Goal: Use online tool/utility: Utilize a website feature to perform a specific function

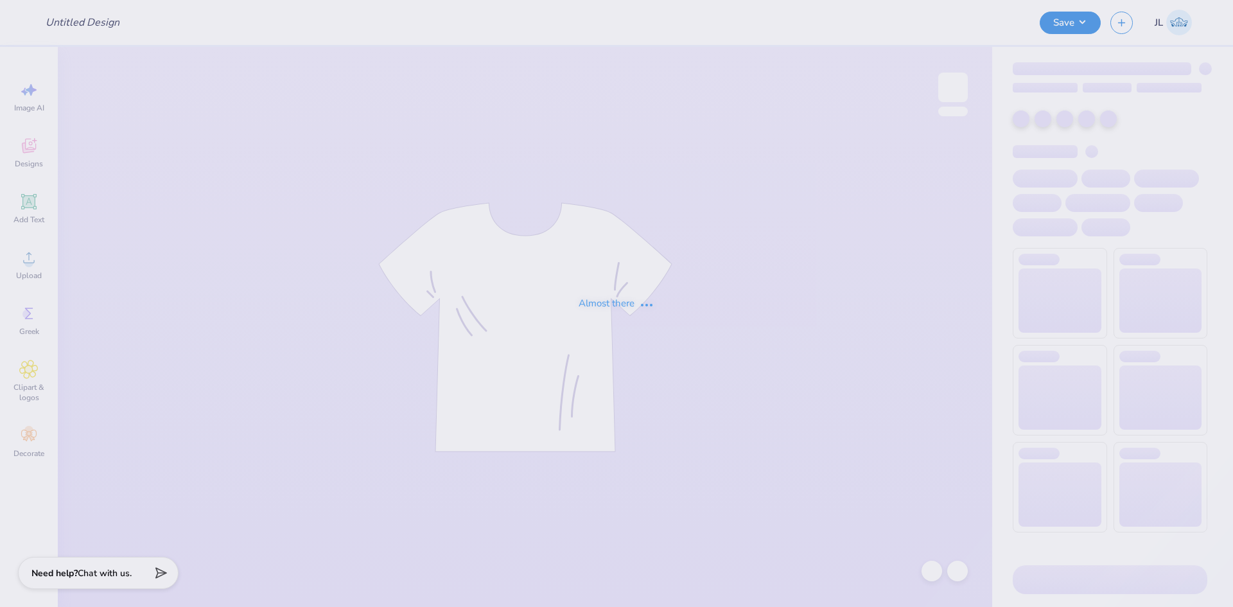
type input "Women's Pickleball T-shirt"
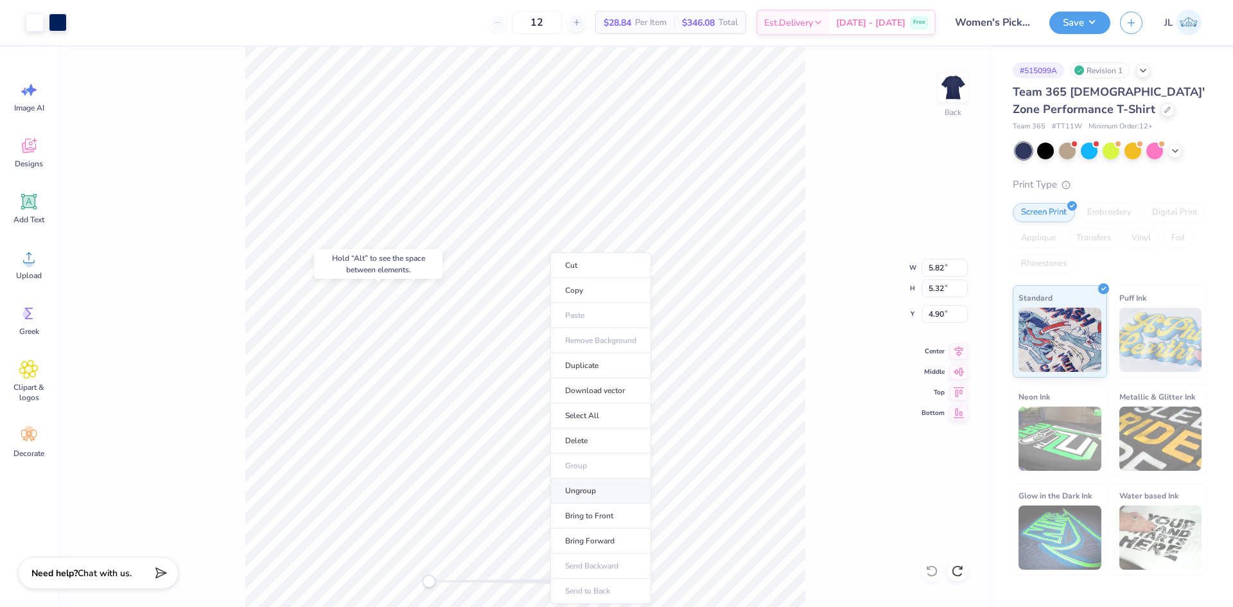
click at [605, 488] on li "Ungroup" at bounding box center [601, 491] width 101 height 25
type input "3.54"
type input "2.69"
type input "5.74"
type input "4.96"
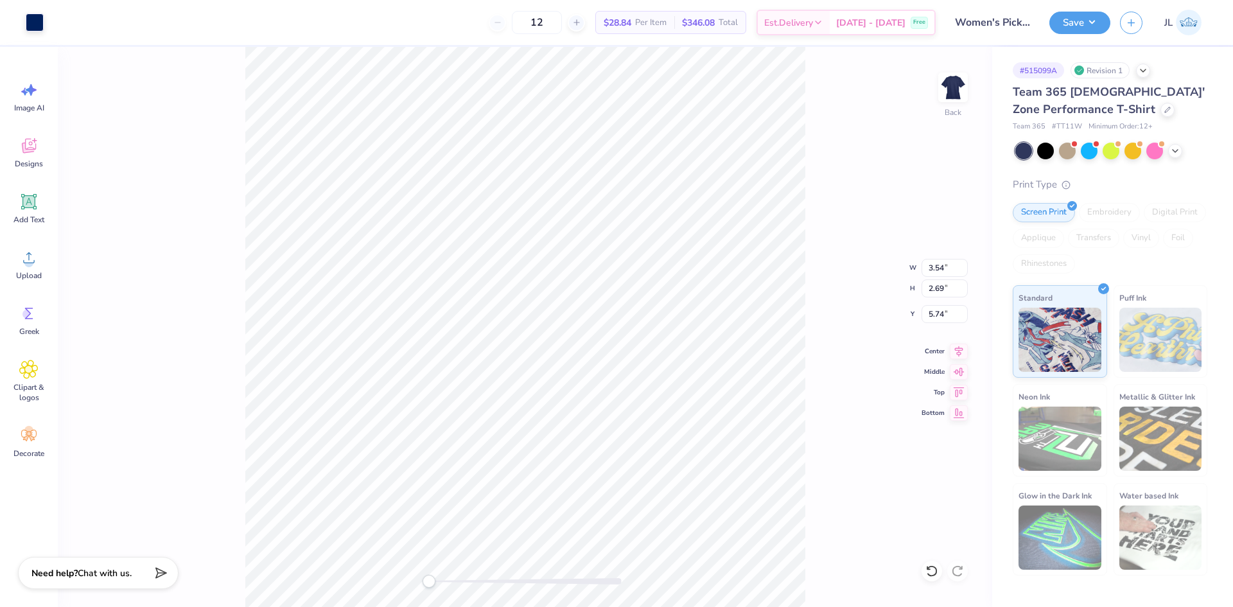
type input "3.82"
type input "4.90"
click at [574, 464] on li "Group" at bounding box center [585, 466] width 101 height 25
type input "8.54"
click at [531, 464] on li "Group" at bounding box center [549, 466] width 101 height 25
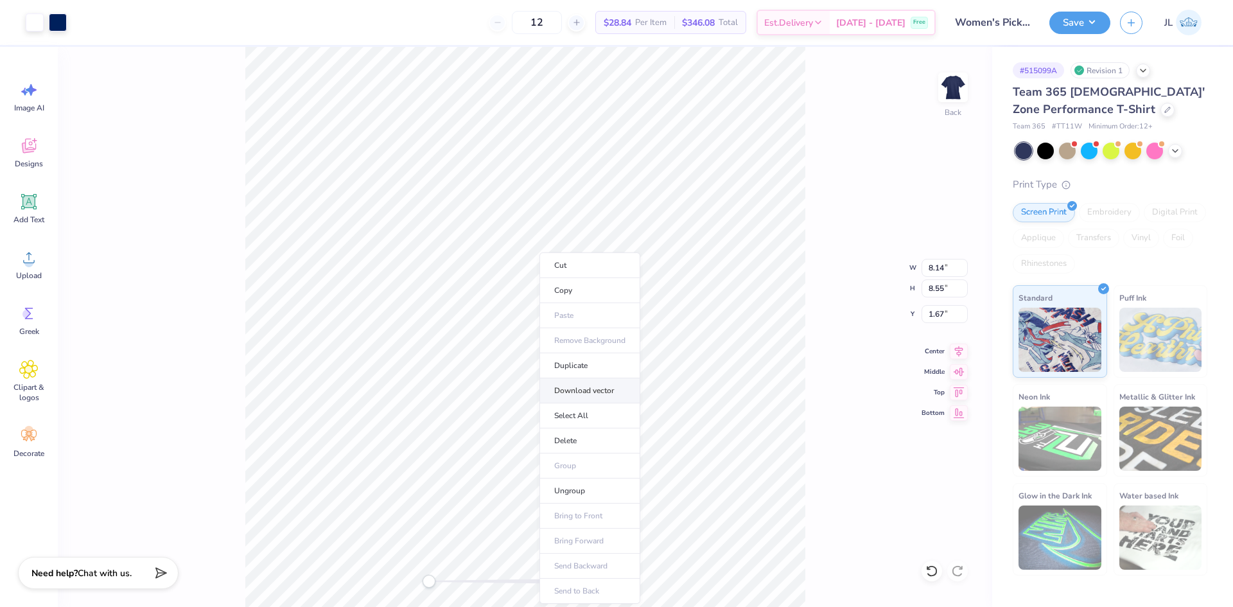
click at [590, 395] on li "Download vector" at bounding box center [590, 390] width 101 height 25
click at [35, 155] on div "Designs" at bounding box center [29, 152] width 46 height 48
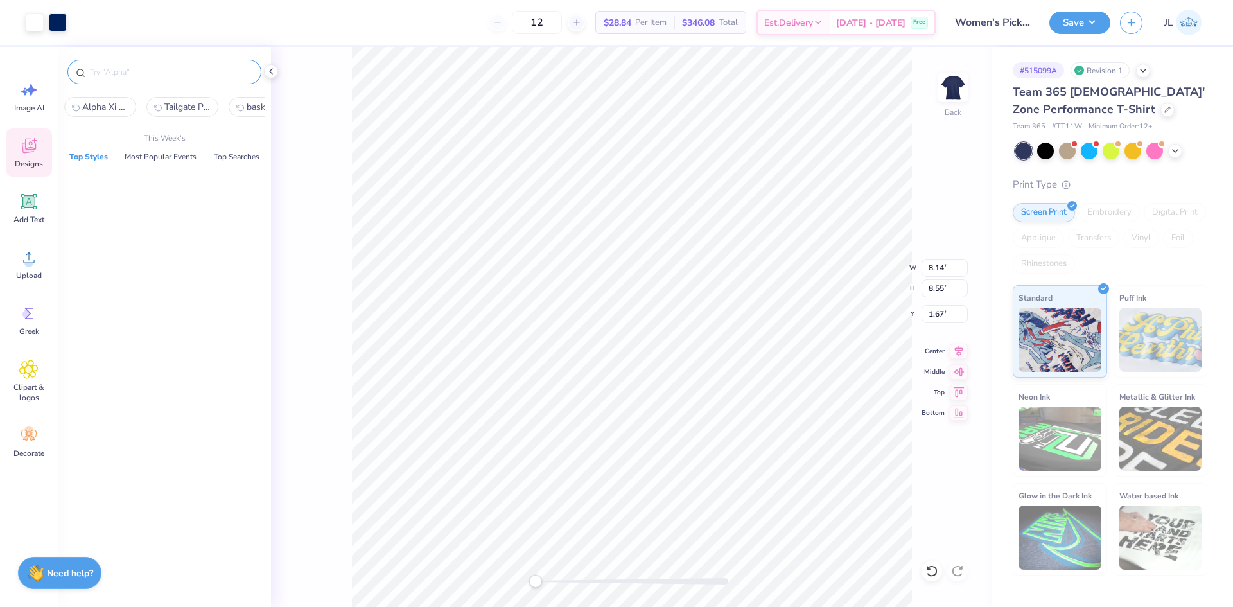
click at [147, 77] on input "text" at bounding box center [171, 72] width 164 height 13
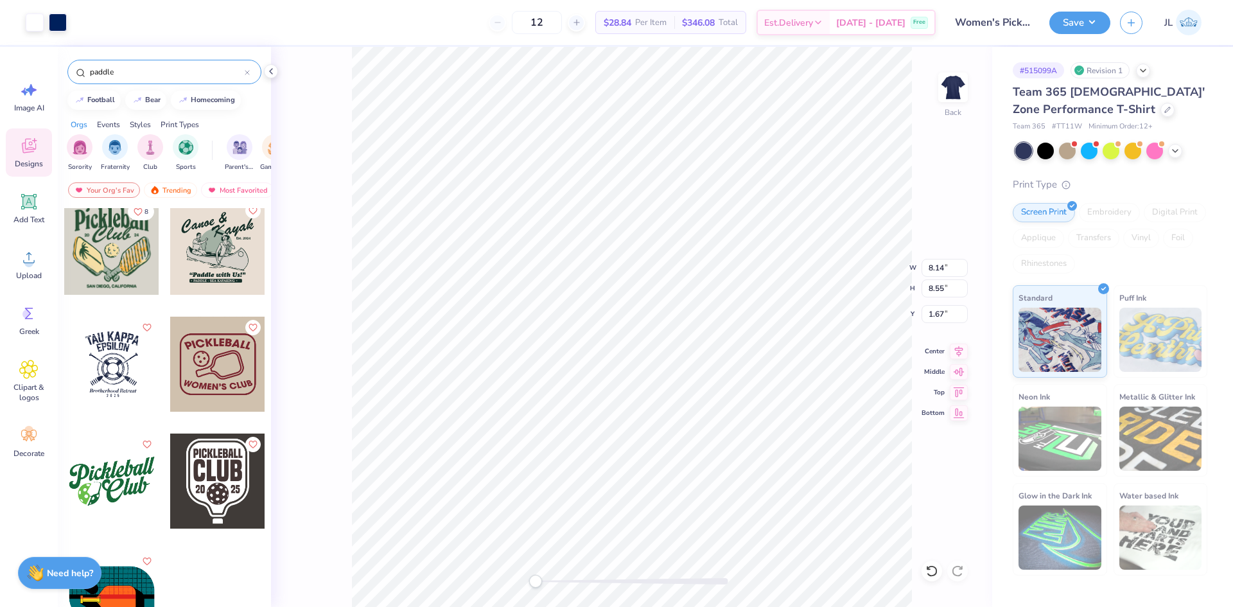
scroll to position [605, 0]
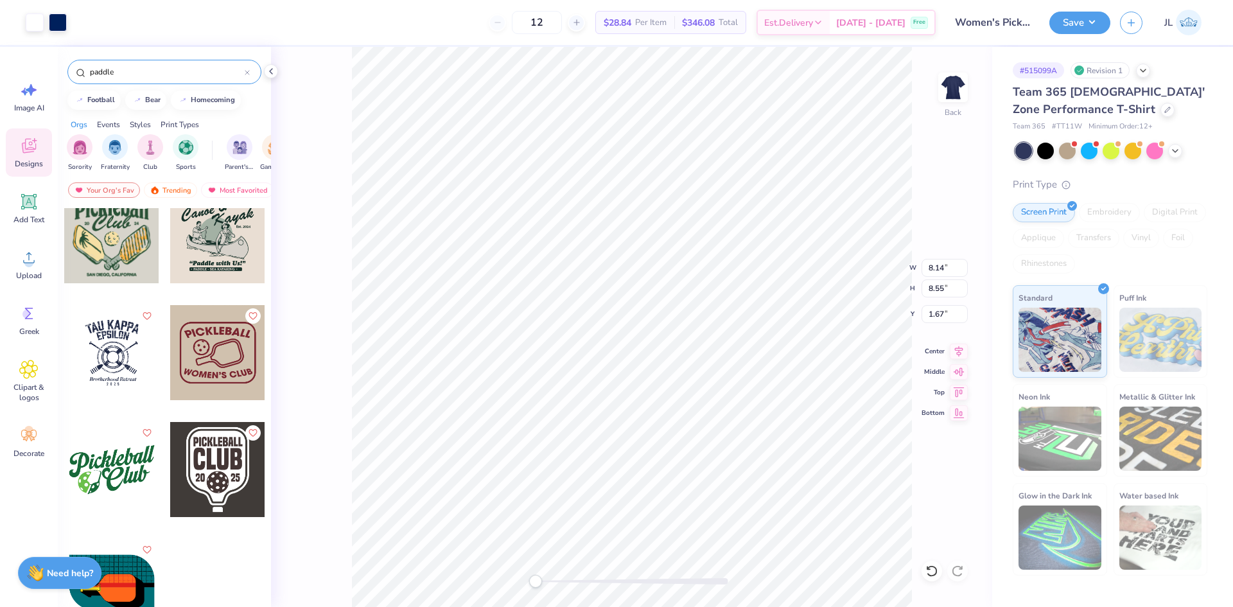
type input "paddle"
click at [134, 575] on div at bounding box center [111, 586] width 95 height 95
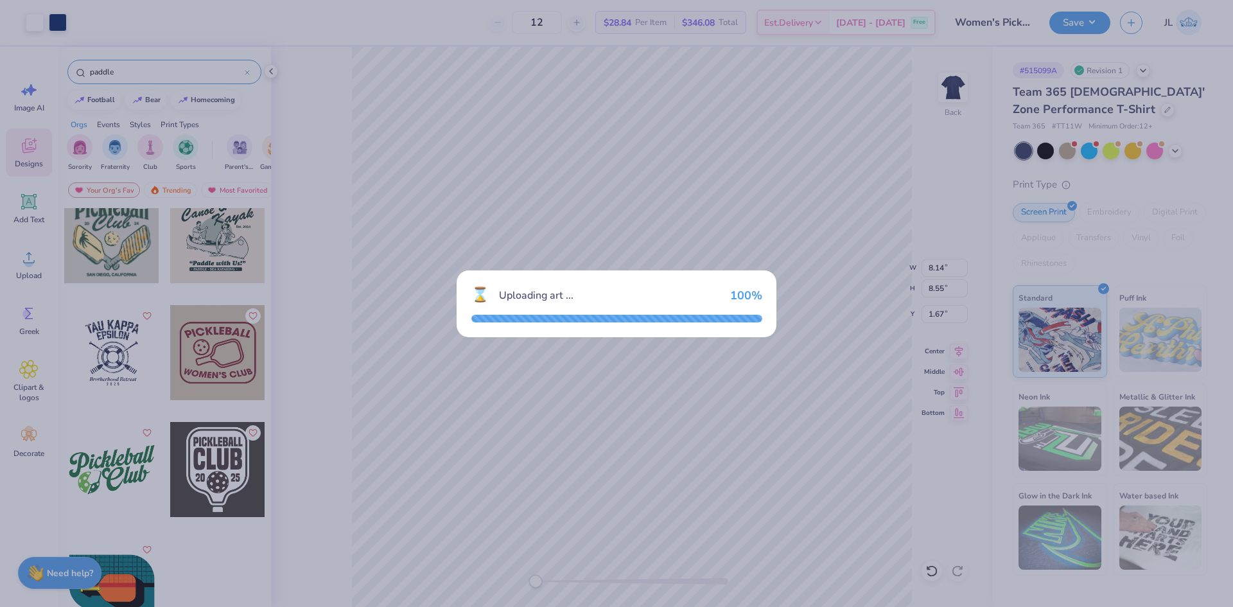
type input "9.08"
type input "6.76"
type input "3.00"
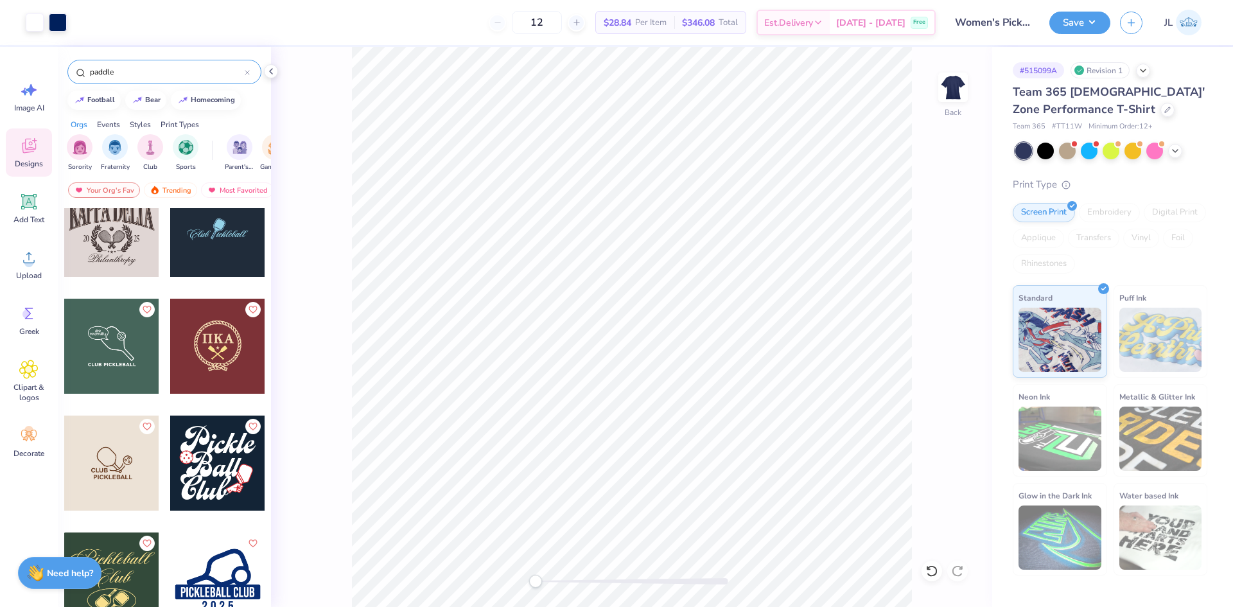
scroll to position [0, 0]
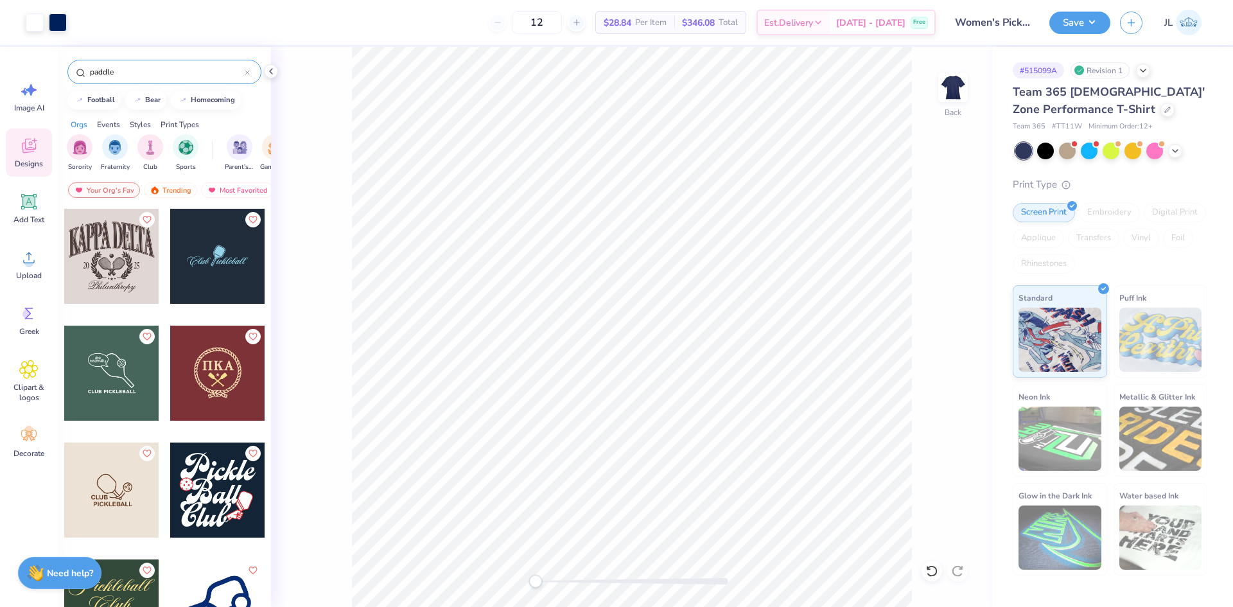
click at [196, 259] on div at bounding box center [217, 256] width 95 height 95
click at [685, 396] on li "Download vector" at bounding box center [697, 390] width 101 height 25
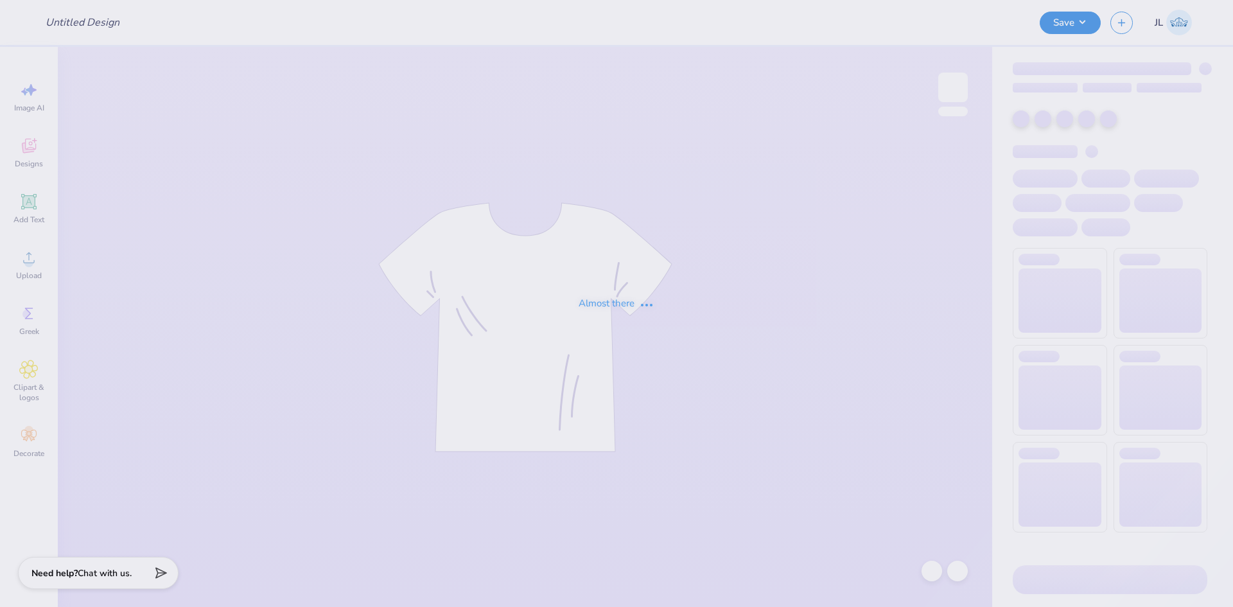
type input "Women's Pickleball T-shirt"
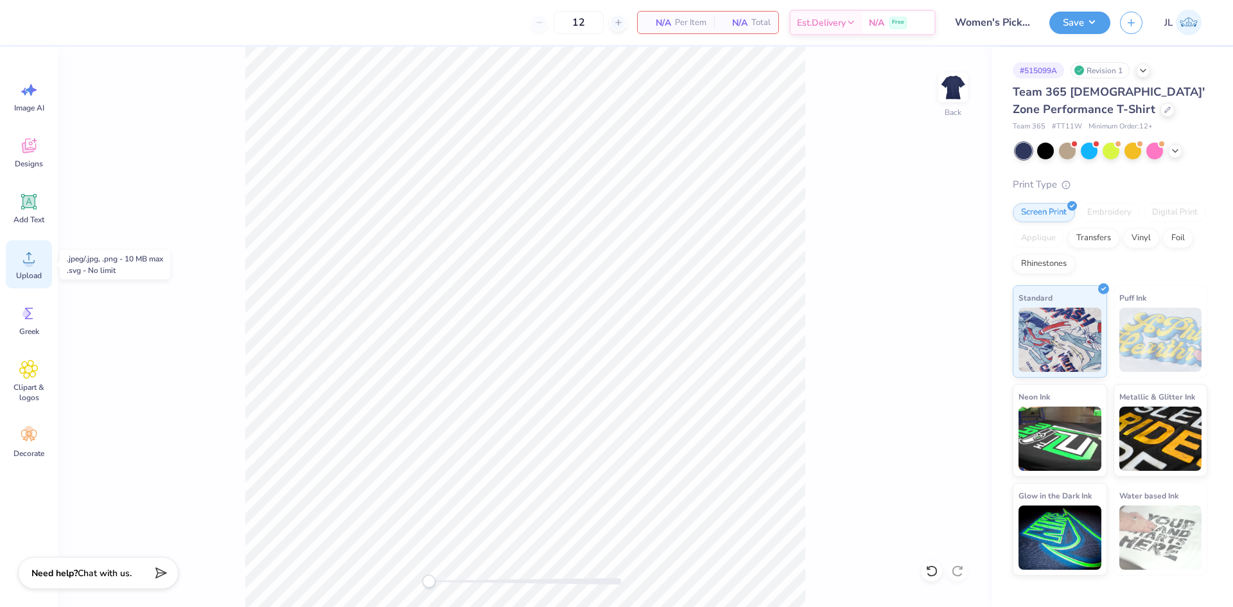
click at [39, 261] on div "Upload" at bounding box center [29, 264] width 46 height 48
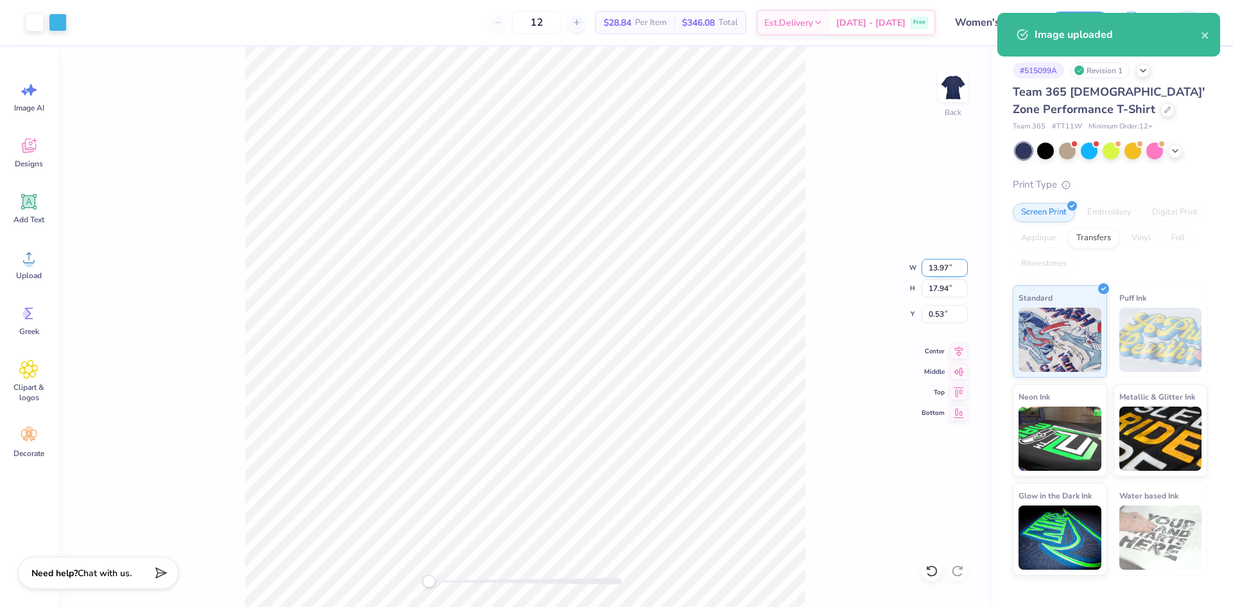
click at [930, 263] on input "13.97" at bounding box center [945, 268] width 46 height 18
type input "10"
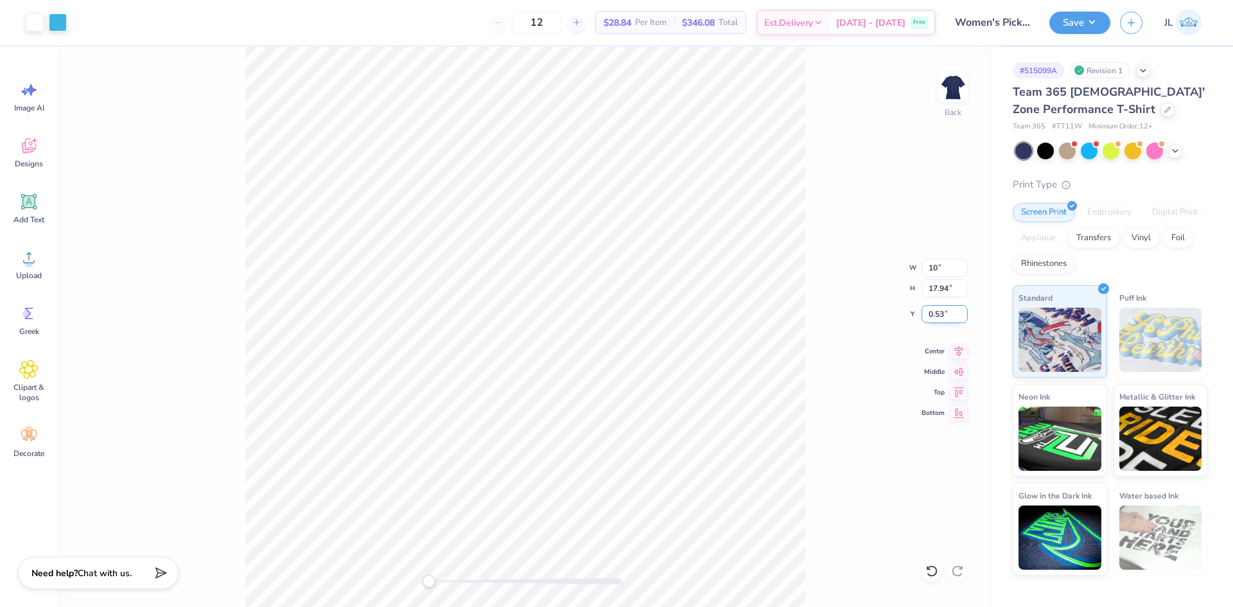
click at [937, 313] on input "0.53" at bounding box center [945, 314] width 46 height 18
click at [937, 315] on input "3" at bounding box center [945, 314] width 46 height 18
click at [930, 319] on input "3" at bounding box center [945, 314] width 46 height 18
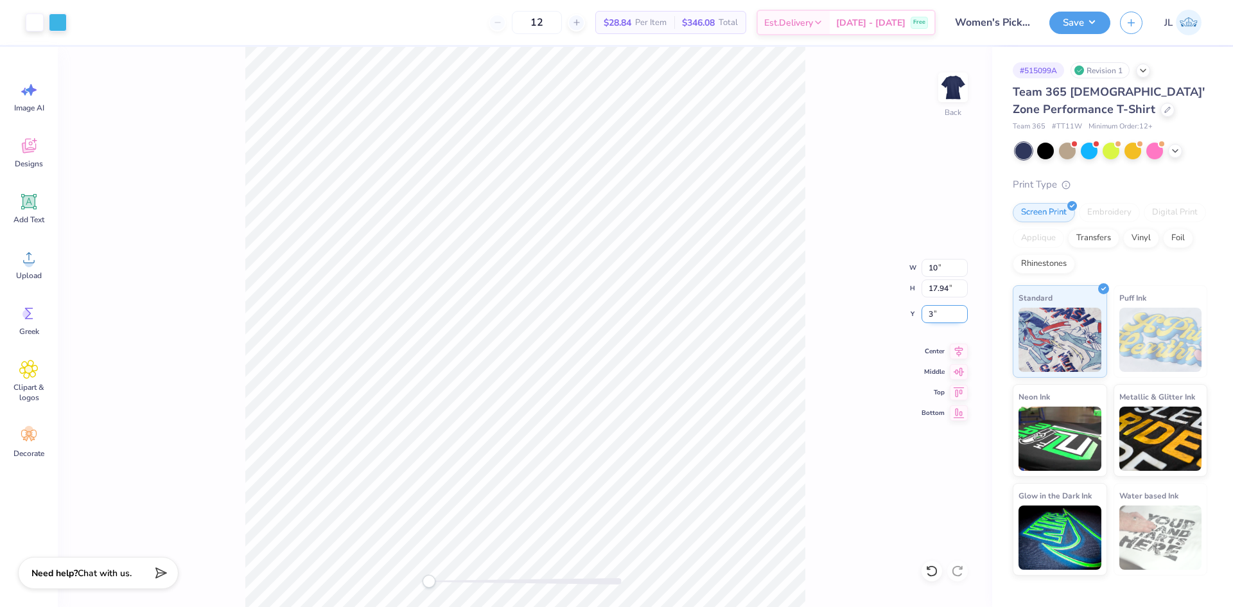
click at [930, 319] on input "3" at bounding box center [945, 314] width 46 height 18
click at [928, 311] on input "3" at bounding box center [945, 314] width 46 height 18
type input "1.5"
click at [815, 220] on div "Back W 8.00 8.00 " H 10.27 10.27 " Y 1.50 1.50 " Center Middle Top Bottom" at bounding box center [525, 327] width 935 height 560
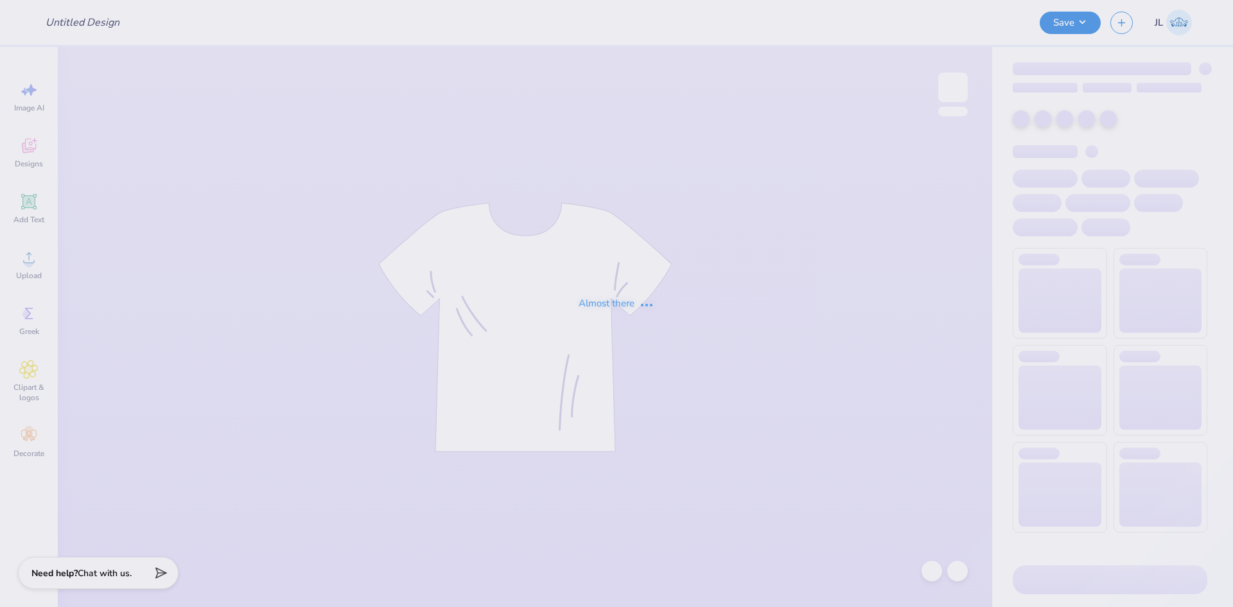
type input "BBYO Shirt"
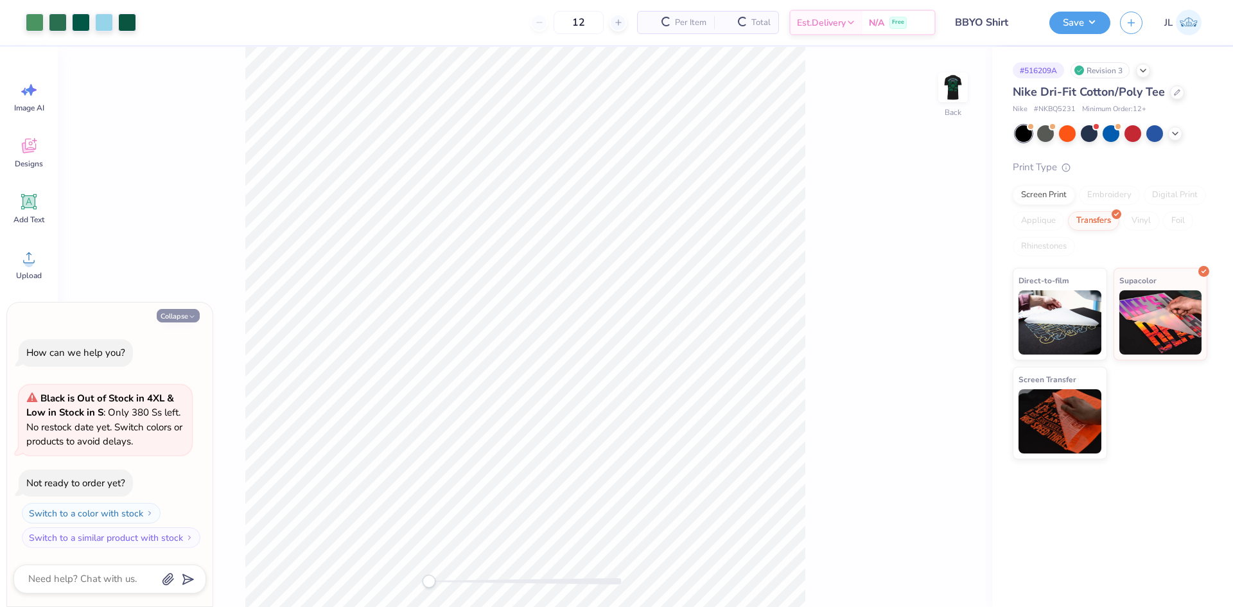
click at [189, 314] on icon "button" at bounding box center [192, 317] width 8 height 8
type textarea "x"
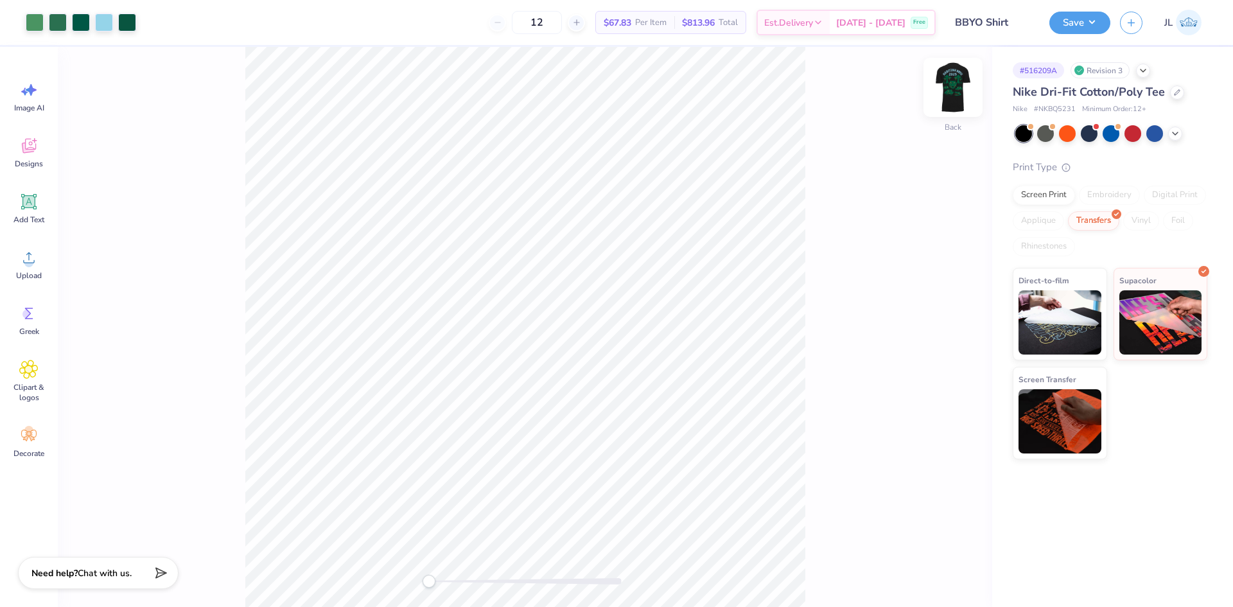
click at [962, 80] on img at bounding box center [953, 87] width 51 height 51
click at [948, 94] on img at bounding box center [953, 87] width 51 height 51
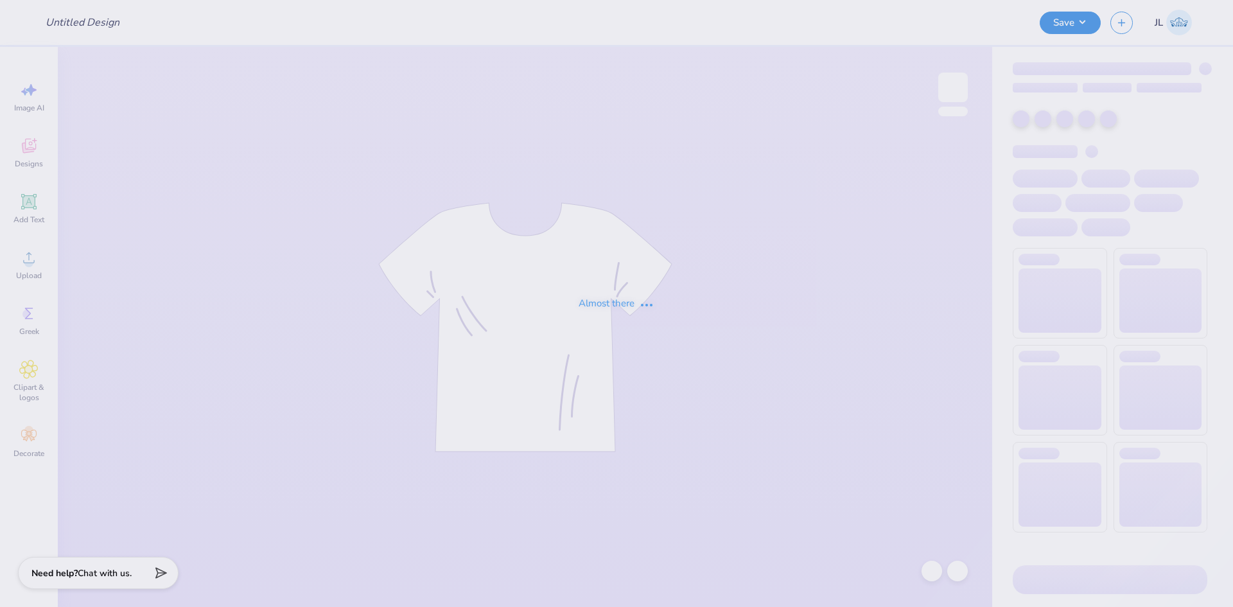
type input "TriSigma Retreat Sweatshirt"
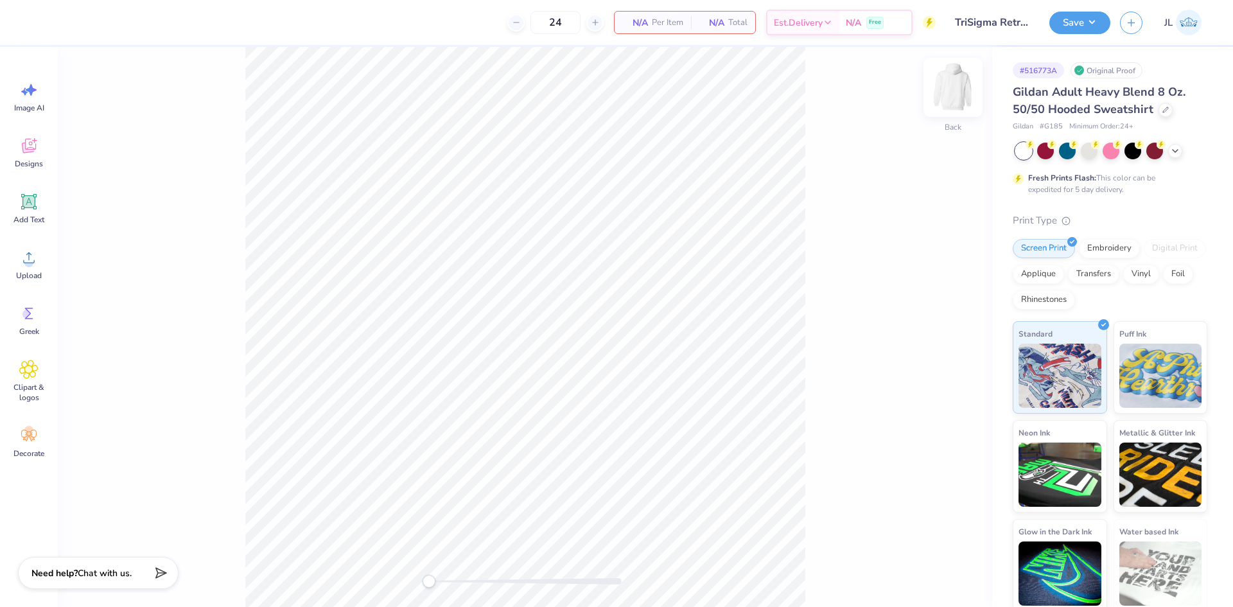
click at [957, 103] on div at bounding box center [953, 87] width 59 height 59
